Goal: Information Seeking & Learning: Learn about a topic

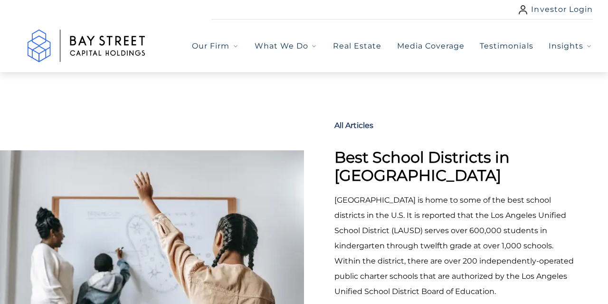
select select "***"
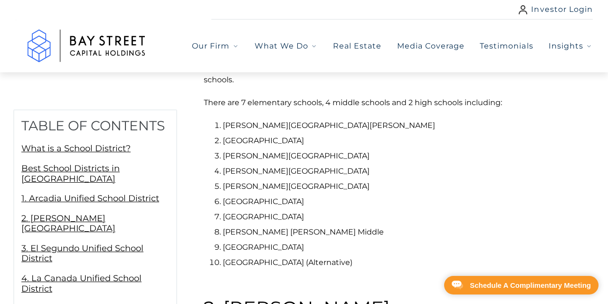
scroll to position [1423, 0]
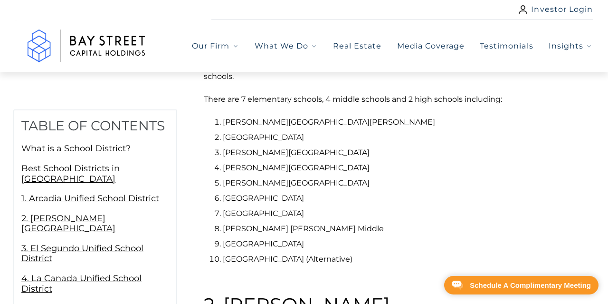
click at [251, 121] on li "[PERSON_NAME][GEOGRAPHIC_DATA][PERSON_NAME]" at bounding box center [403, 122] width 361 height 15
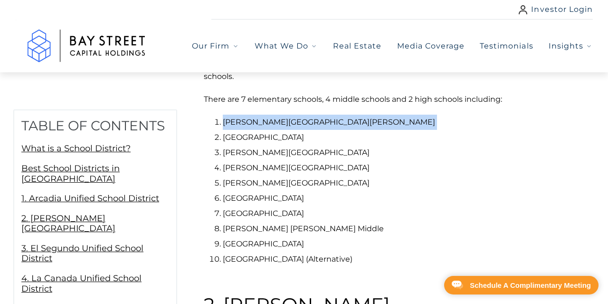
click at [251, 121] on li "[PERSON_NAME][GEOGRAPHIC_DATA][PERSON_NAME]" at bounding box center [403, 122] width 361 height 15
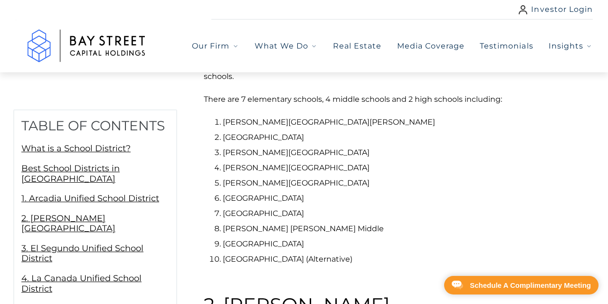
click at [276, 133] on li "[GEOGRAPHIC_DATA]" at bounding box center [403, 137] width 361 height 15
click at [380, 184] on li "[PERSON_NAME][GEOGRAPHIC_DATA]" at bounding box center [403, 182] width 361 height 15
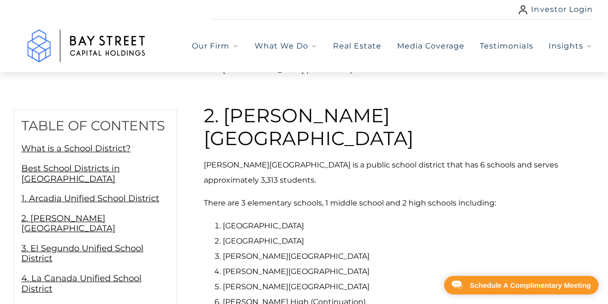
scroll to position [1665, 0]
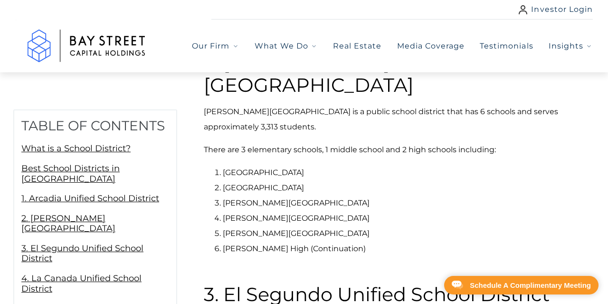
click at [243, 165] on li "[GEOGRAPHIC_DATA]" at bounding box center [403, 172] width 361 height 15
click at [376, 180] on li "[GEOGRAPHIC_DATA]" at bounding box center [403, 187] width 361 height 15
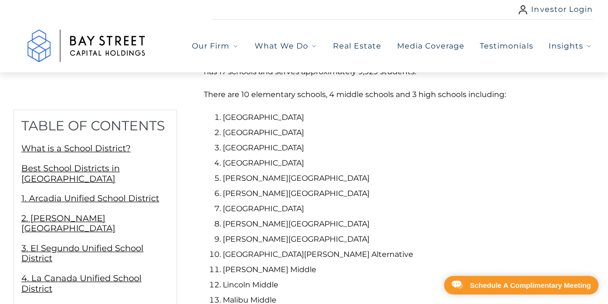
scroll to position [3382, 0]
click at [253, 125] on li "[GEOGRAPHIC_DATA]" at bounding box center [403, 116] width 361 height 15
